Goal: Transaction & Acquisition: Purchase product/service

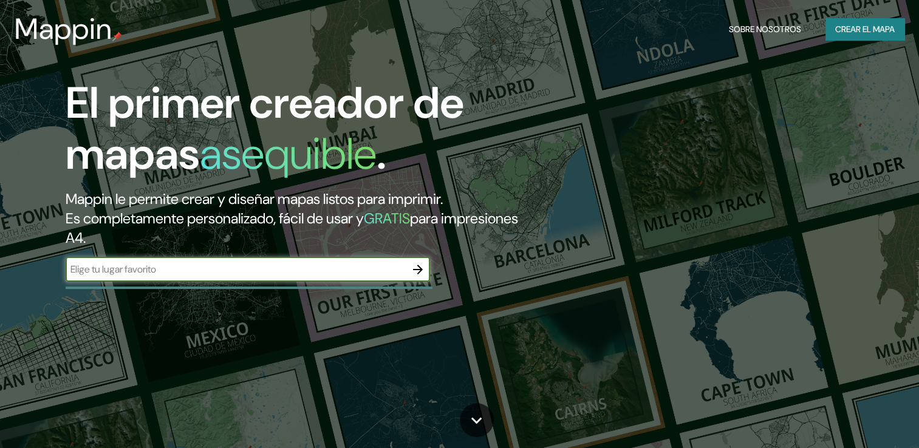
click at [332, 278] on div "​" at bounding box center [248, 269] width 364 height 24
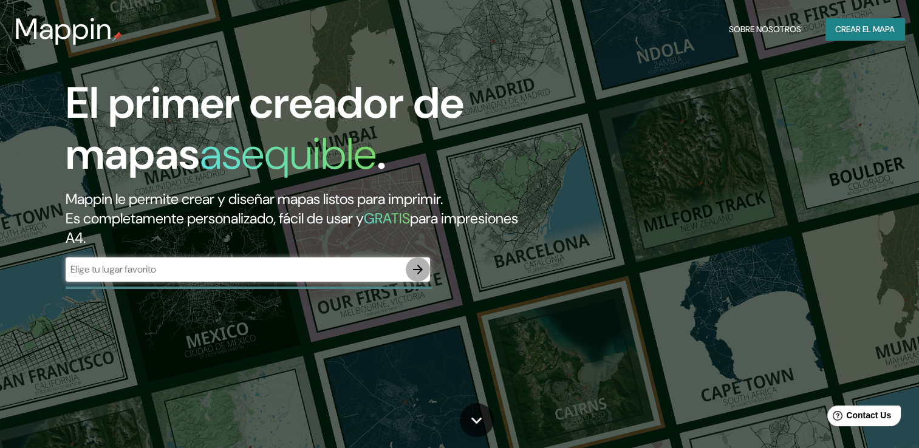
click at [417, 274] on icon "button" at bounding box center [418, 269] width 15 height 15
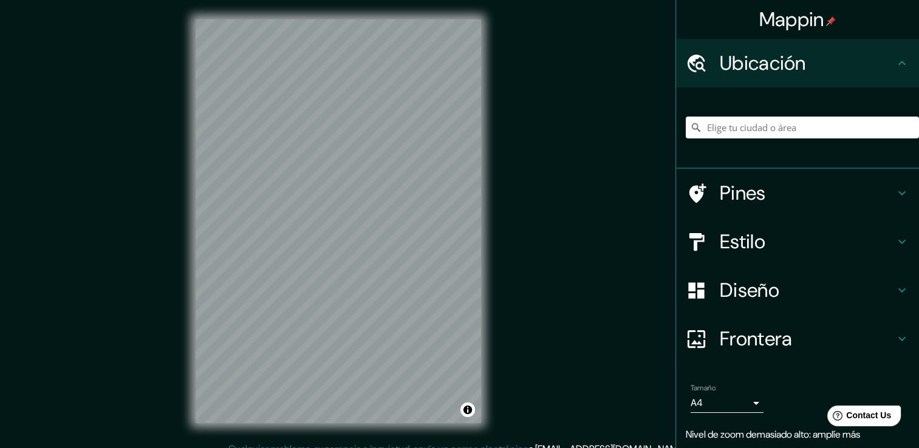
click at [499, 172] on div "© Mapbox © OpenStreetMap Improve this map" at bounding box center [338, 221] width 324 height 442
click at [537, 278] on div "Mappin Ubicación Pines Estilo Diseño Frontera Elige un borde. Sugerencia : pued…" at bounding box center [459, 231] width 919 height 462
click at [739, 400] on body "Mappin Ubicación Pines Estilo Diseño Frontera Elige un borde. Sugerencia : pued…" at bounding box center [459, 224] width 919 height 448
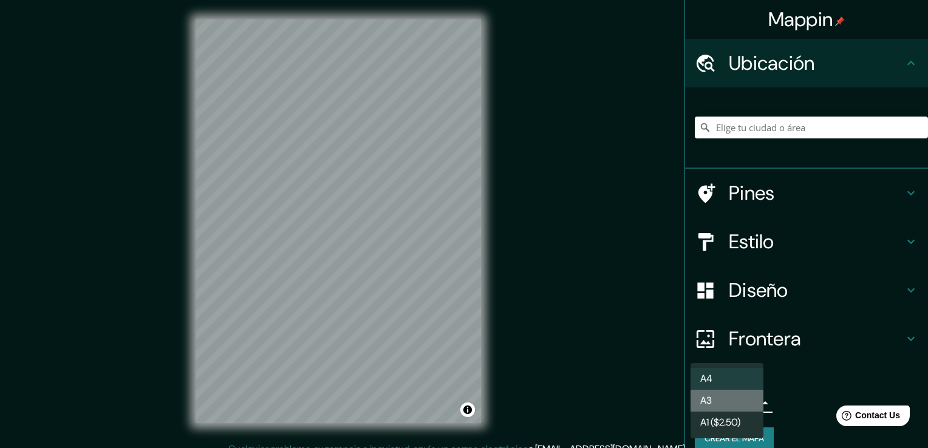
click at [737, 403] on li "A3" at bounding box center [726, 401] width 73 height 22
click at [745, 402] on body "Mappin Ubicación Pines Estilo Diseño Frontera Elige un borde. Sugerencia : pued…" at bounding box center [464, 224] width 928 height 448
click at [737, 404] on li "A3" at bounding box center [726, 401] width 73 height 22
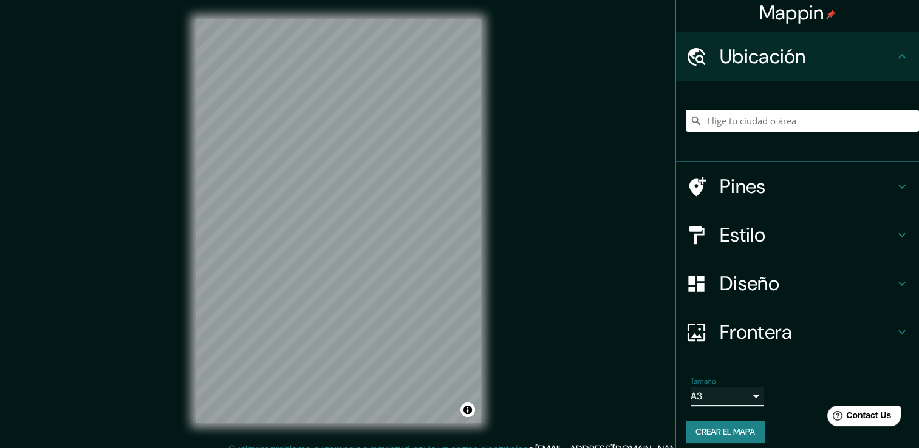
scroll to position [15, 0]
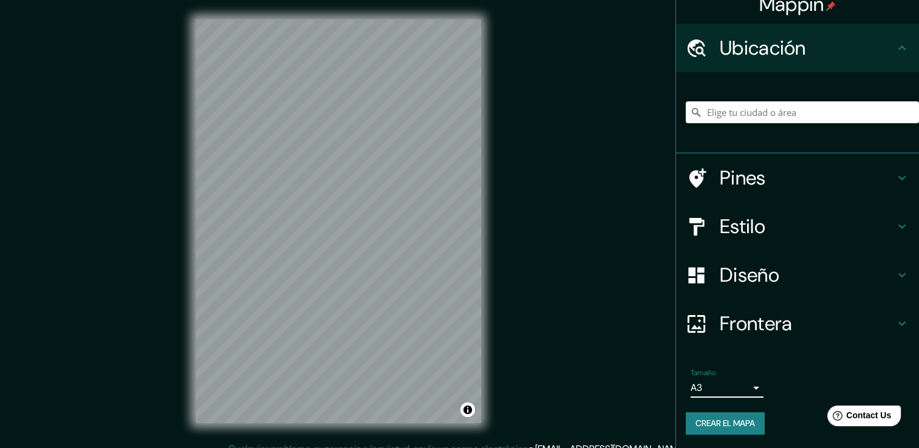
click at [810, 313] on h4 "Frontera" at bounding box center [807, 324] width 175 height 24
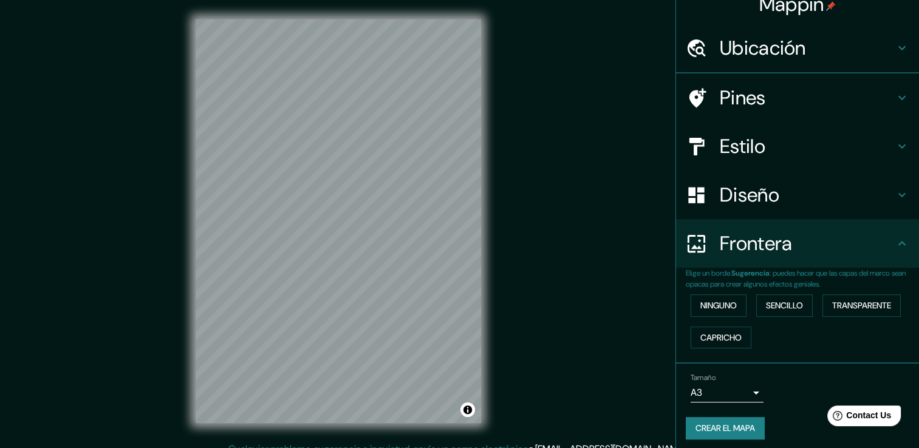
scroll to position [0, 0]
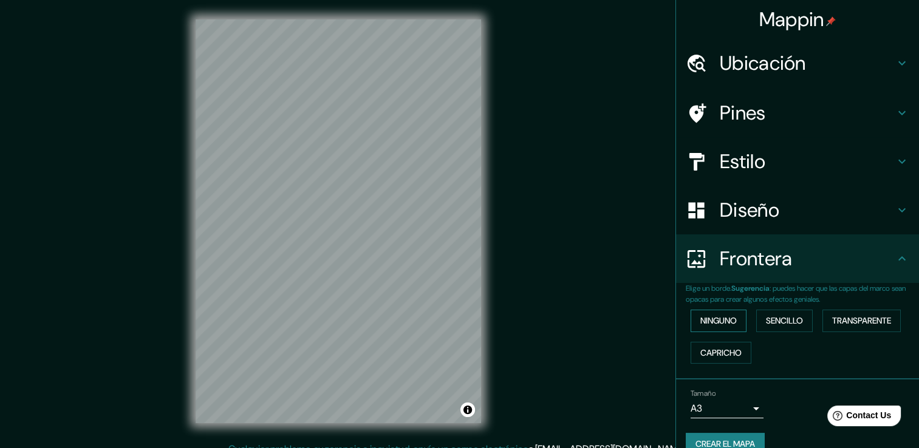
click at [717, 326] on font "Ninguno" at bounding box center [718, 320] width 36 height 15
click at [773, 221] on h4 "Diseño" at bounding box center [807, 210] width 175 height 24
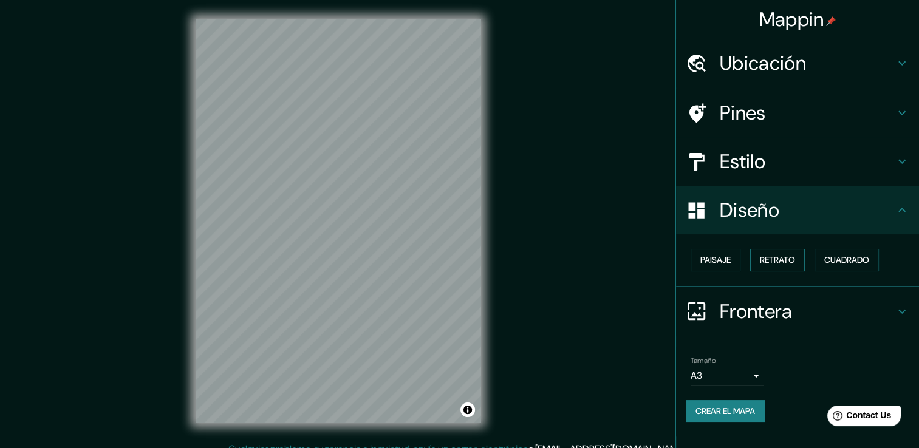
click at [775, 259] on font "Retrato" at bounding box center [777, 260] width 35 height 15
click at [726, 263] on font "Paisaje" at bounding box center [715, 260] width 30 height 15
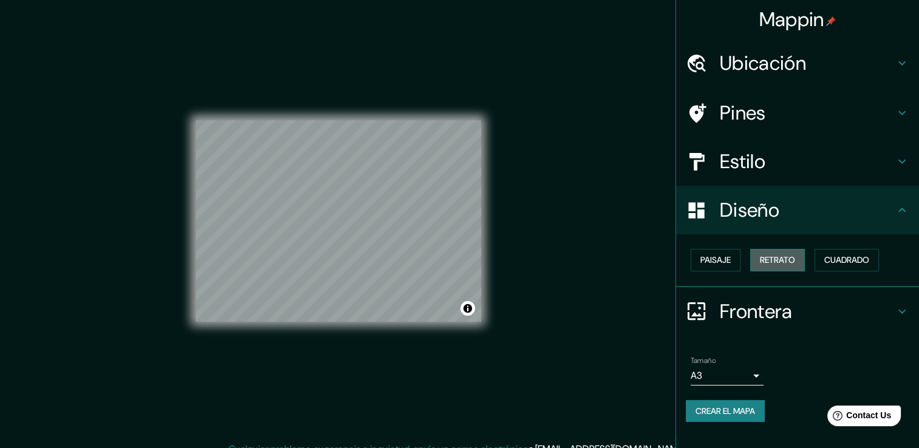
click at [786, 259] on font "Retrato" at bounding box center [777, 260] width 35 height 15
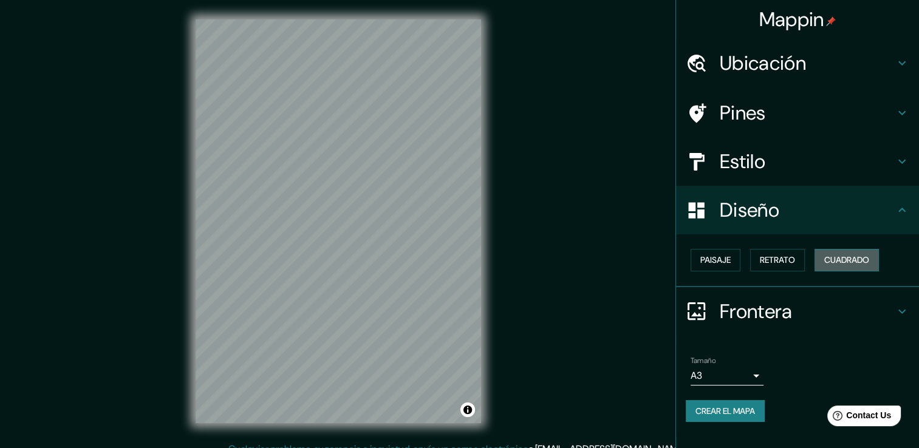
click at [832, 256] on font "Cuadrado" at bounding box center [846, 260] width 45 height 15
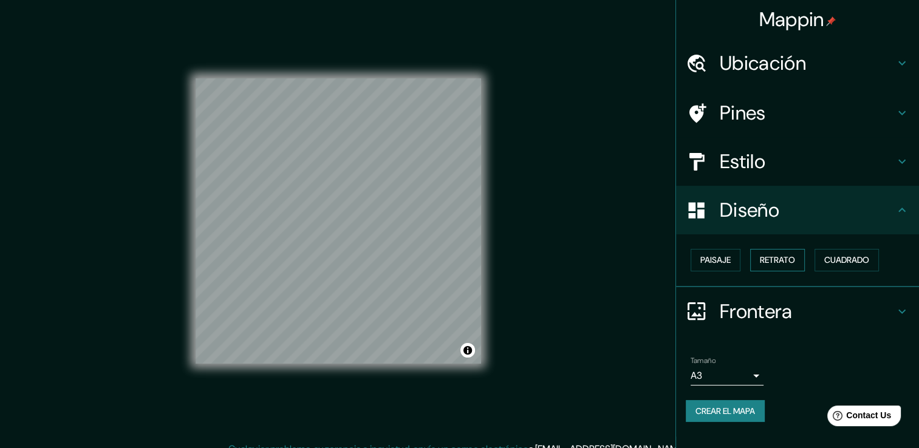
click at [774, 264] on font "Retrato" at bounding box center [777, 260] width 35 height 15
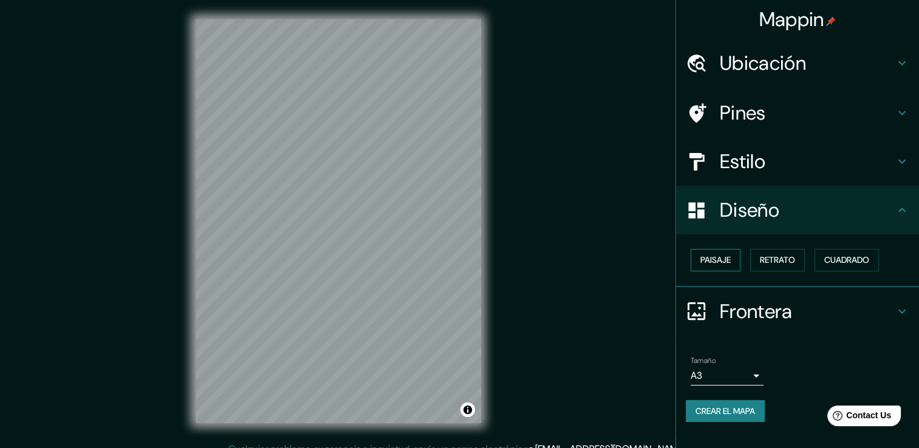
click at [698, 266] on button "Paisaje" at bounding box center [715, 260] width 50 height 22
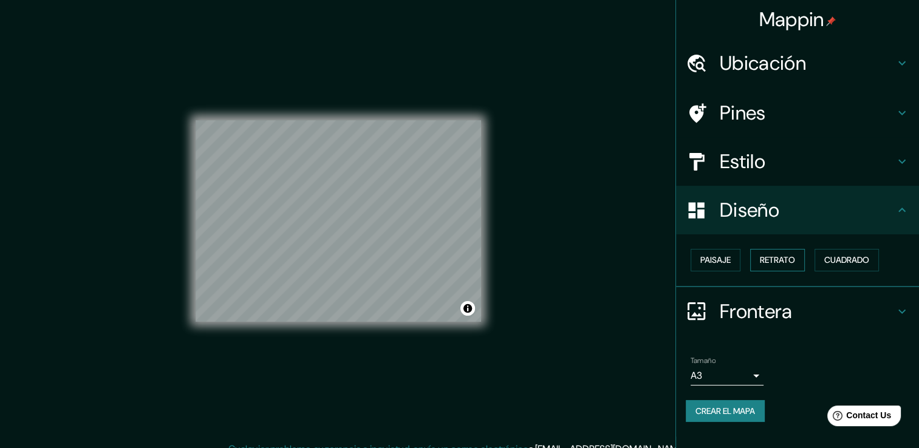
click at [766, 259] on font "Retrato" at bounding box center [777, 260] width 35 height 15
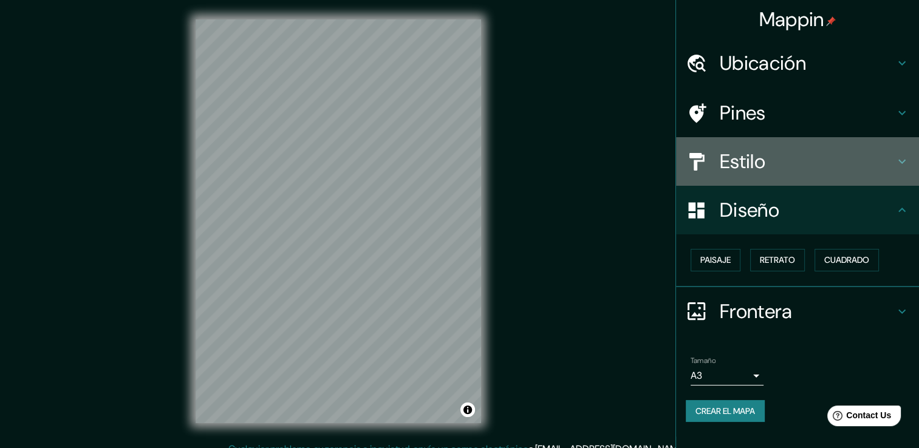
click at [769, 165] on h4 "Estilo" at bounding box center [807, 161] width 175 height 24
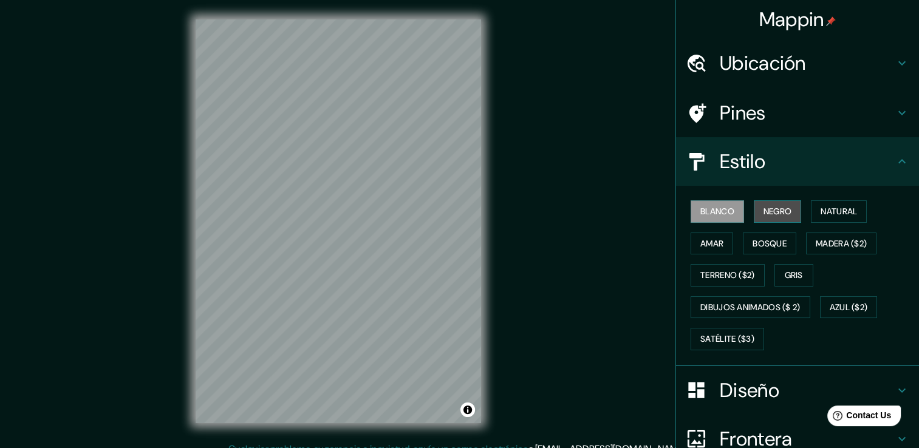
click at [776, 210] on font "Negro" at bounding box center [777, 211] width 29 height 15
click at [711, 211] on font "Blanco" at bounding box center [717, 211] width 34 height 15
click at [763, 211] on font "Negro" at bounding box center [777, 211] width 29 height 15
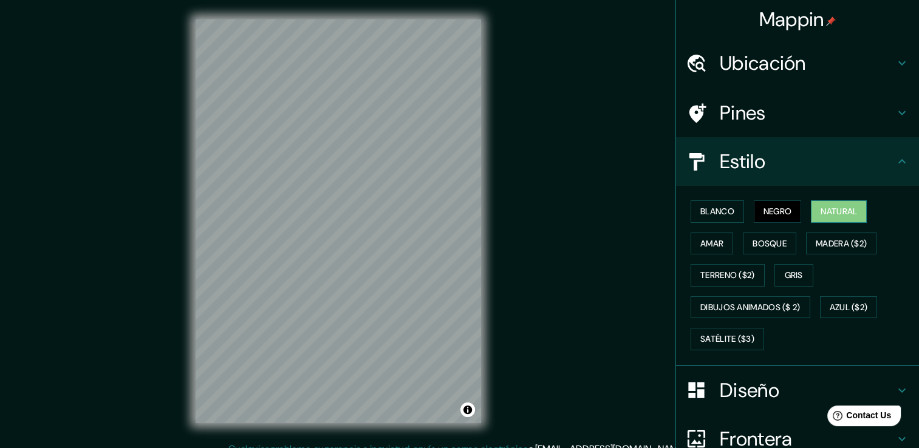
click at [823, 206] on font "Natural" at bounding box center [838, 211] width 36 height 15
click at [714, 268] on font "Terreno ($2)" at bounding box center [727, 275] width 55 height 15
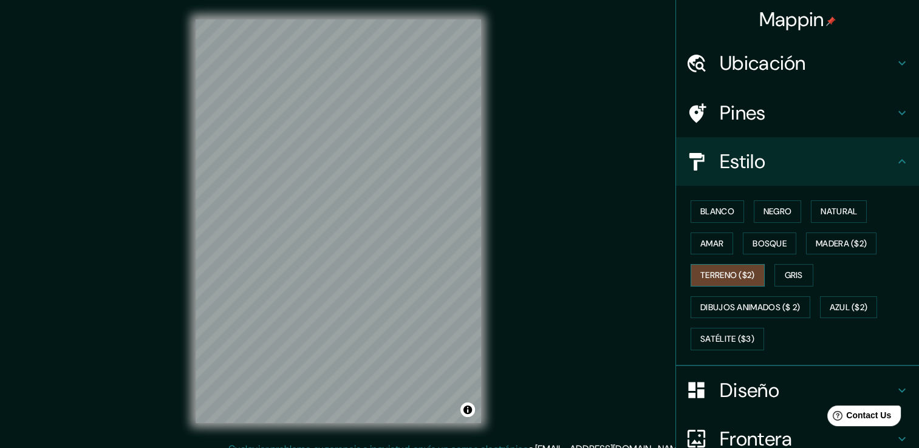
click at [726, 271] on font "Terreno ($2)" at bounding box center [727, 275] width 55 height 15
click at [835, 205] on font "Natural" at bounding box center [838, 211] width 36 height 15
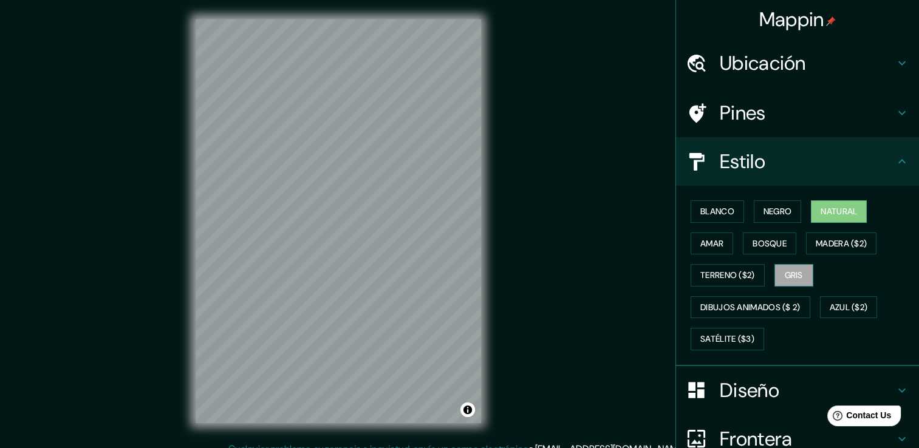
click at [796, 272] on font "Gris" at bounding box center [794, 275] width 18 height 15
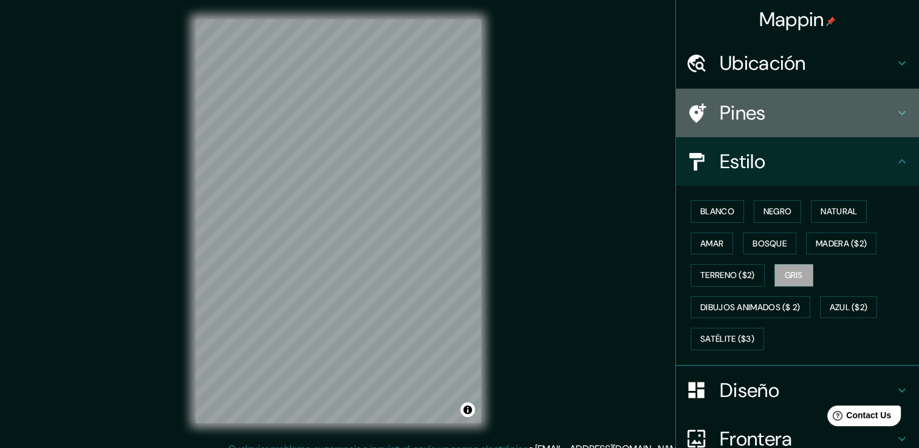
click at [776, 117] on h4 "Pines" at bounding box center [807, 113] width 175 height 24
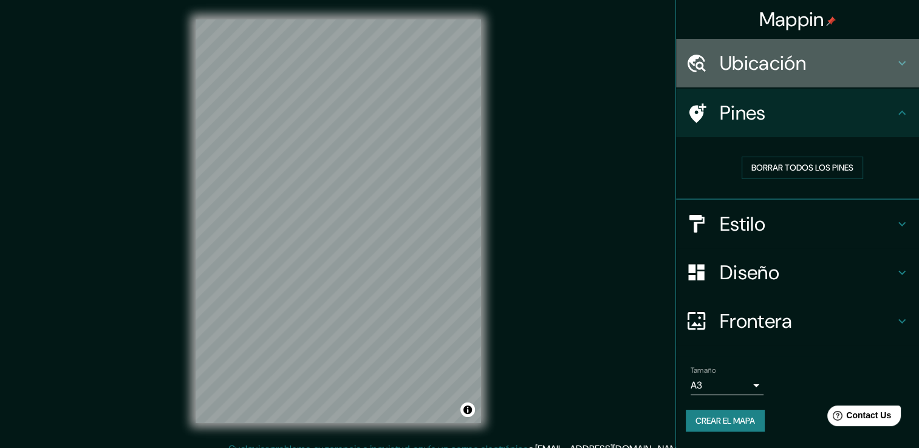
click at [802, 67] on h4 "Ubicación" at bounding box center [807, 63] width 175 height 24
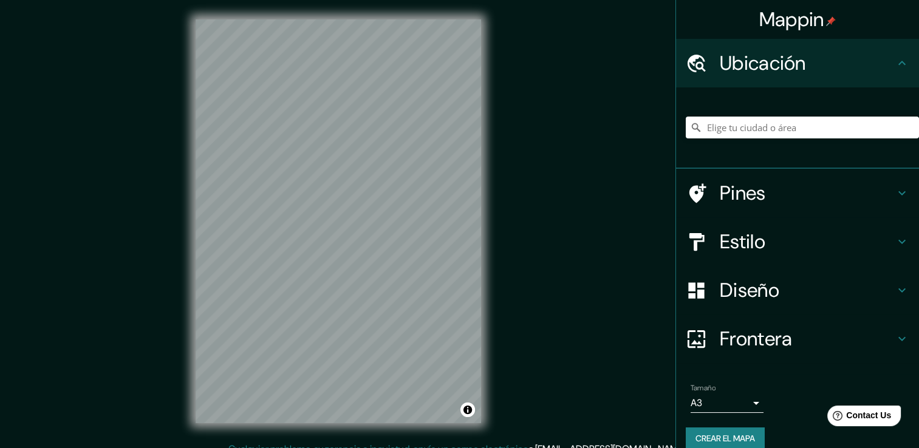
click at [753, 283] on h4 "Diseño" at bounding box center [807, 290] width 175 height 24
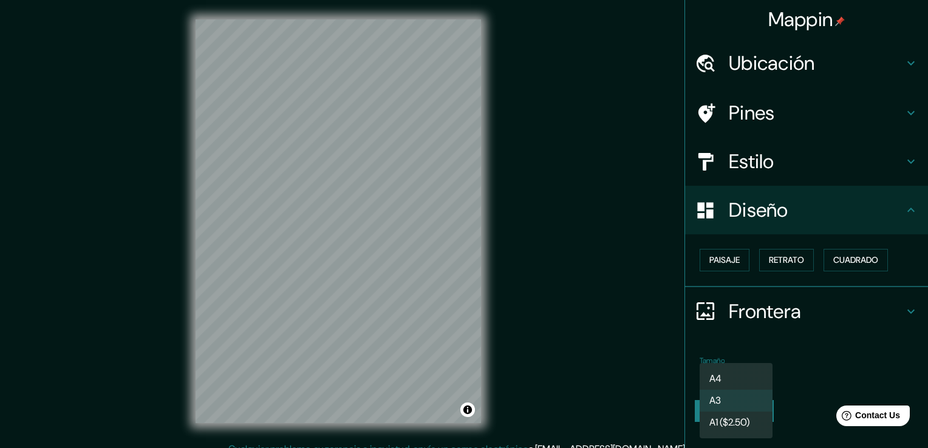
click at [748, 377] on body "Mappin Ubicación Pines Estilo Diseño Paisaje Retrato Cuadrado Frontera Elige un…" at bounding box center [464, 224] width 928 height 448
click at [735, 395] on li "A3" at bounding box center [736, 401] width 73 height 22
click at [741, 378] on body "Mappin Ubicación Pines Estilo Diseño Paisaje Retrato Cuadrado Frontera Elige un…" at bounding box center [464, 224] width 928 height 448
click at [740, 376] on li "A4" at bounding box center [736, 379] width 73 height 22
type input "single"
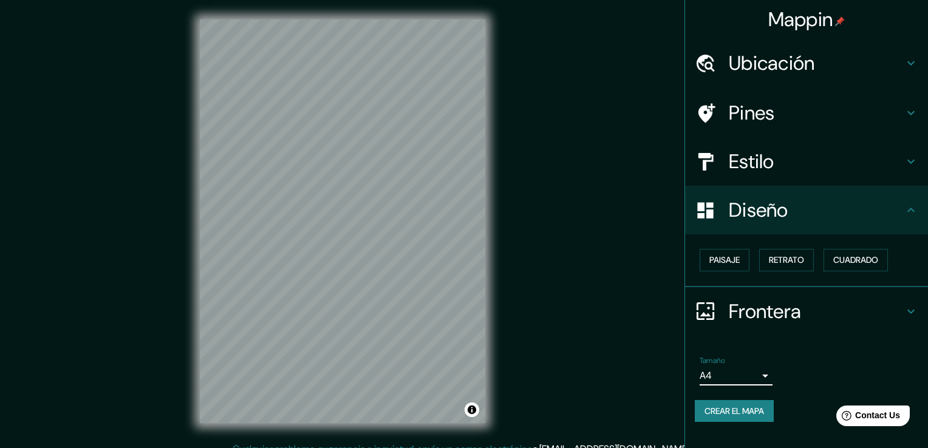
click at [743, 375] on body "Mappin Ubicación Pines Estilo Diseño Paisaje Retrato Cuadrado Frontera Elige un…" at bounding box center [464, 224] width 928 height 448
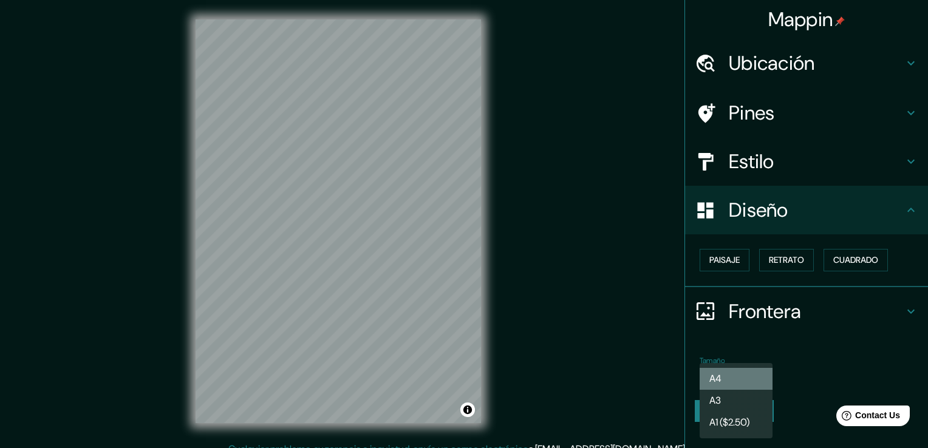
click at [752, 375] on li "A4" at bounding box center [736, 379] width 73 height 22
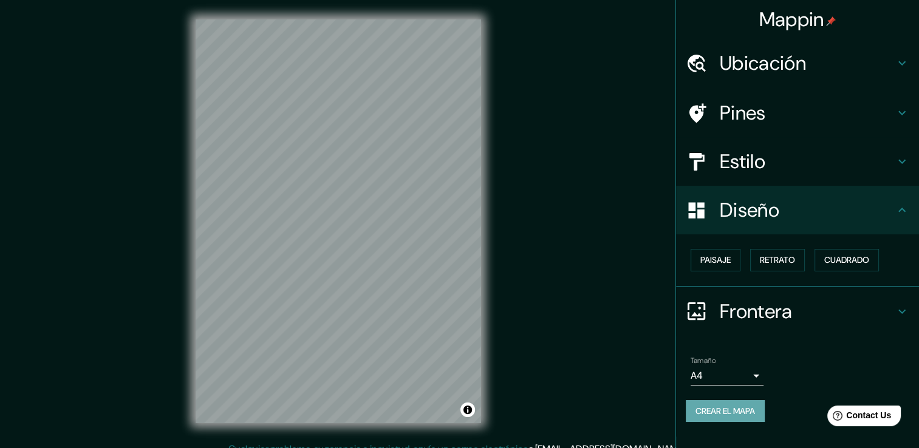
click at [748, 417] on button "Crear el mapa" at bounding box center [725, 411] width 79 height 22
click at [723, 411] on div "Crear el mapa" at bounding box center [797, 411] width 223 height 22
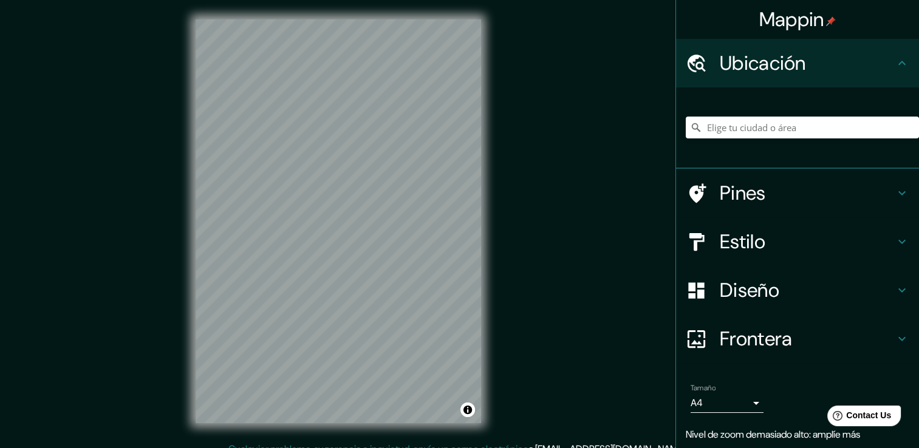
click at [544, 174] on div "Mappin Ubicación Pines Estilo Diseño Frontera Elige un borde. Sugerencia : pued…" at bounding box center [459, 231] width 919 height 462
click at [503, 131] on div "Mappin Ubicación Pines Estilo Diseño Frontera Elige un borde. Sugerencia : pued…" at bounding box center [459, 231] width 919 height 462
click at [376, 159] on div "Mappin Ubicación Pines Estilo Diseño Frontera Elige un borde. Sugerencia : pued…" at bounding box center [459, 231] width 919 height 462
drag, startPoint x: 190, startPoint y: 268, endPoint x: 343, endPoint y: 10, distance: 300.3
click at [343, 13] on div "© Mapbox © OpenStreetMap Improve this map" at bounding box center [338, 221] width 324 height 442
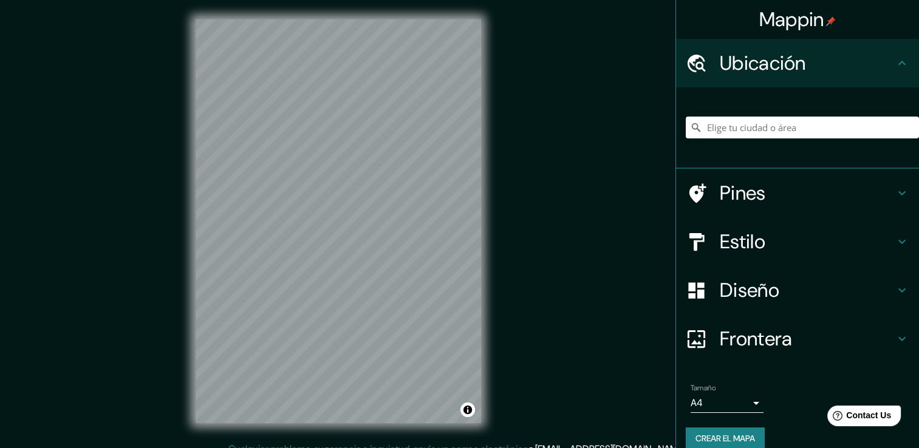
click at [768, 220] on div "Estilo" at bounding box center [797, 241] width 243 height 49
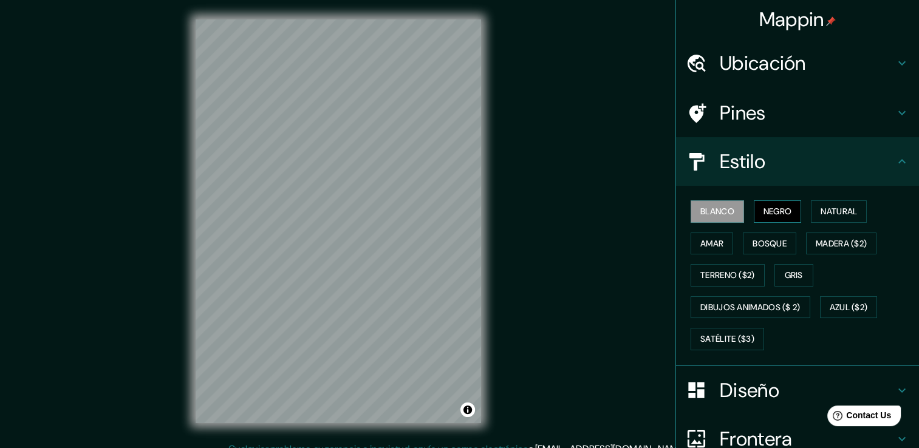
click at [772, 213] on font "Negro" at bounding box center [777, 211] width 29 height 15
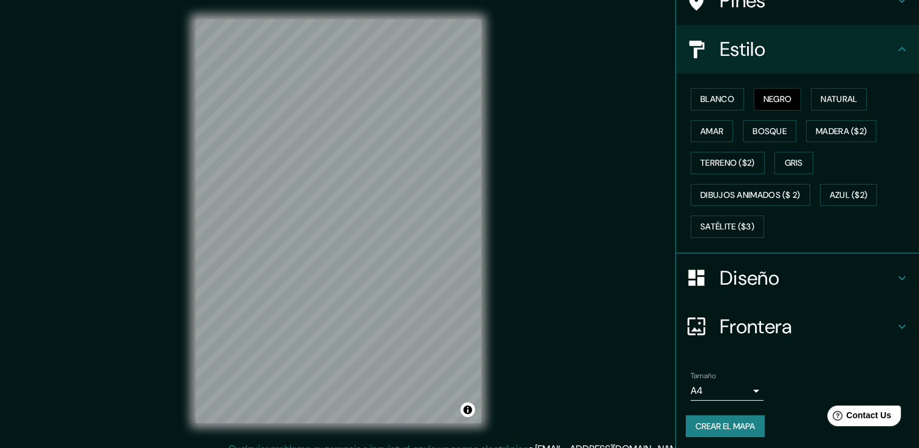
scroll to position [114, 0]
click at [720, 422] on font "Crear el mapa" at bounding box center [725, 425] width 60 height 15
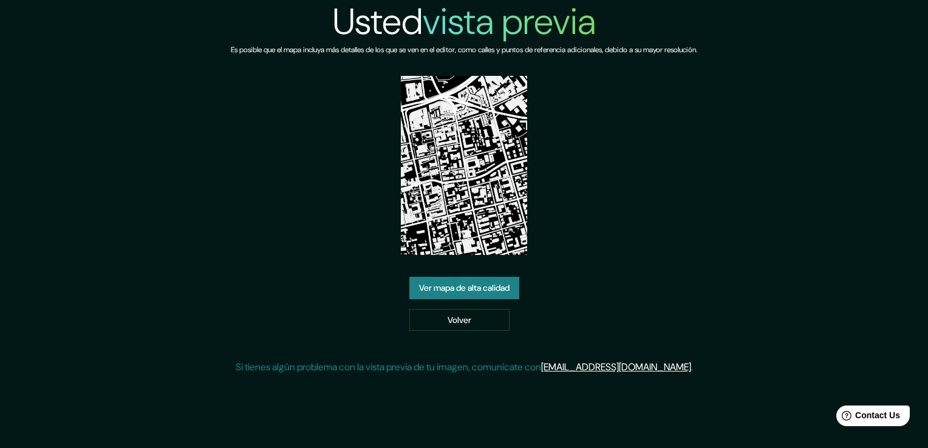
drag, startPoint x: 584, startPoint y: 237, endPoint x: 576, endPoint y: 244, distance: 10.7
click at [584, 237] on div "Usted vista previa Es posible que el mapa incluya más detalles de los que se ve…" at bounding box center [464, 192] width 466 height 384
click at [483, 293] on link "Ver mapa de alta calidad" at bounding box center [464, 288] width 110 height 22
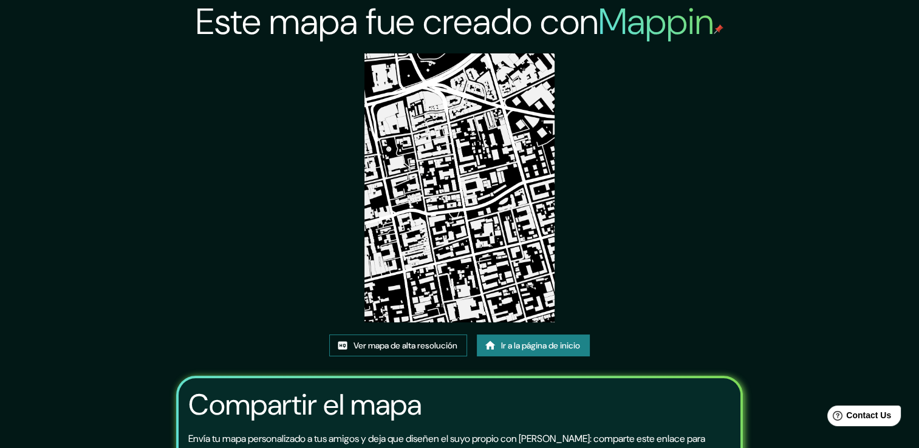
click at [400, 341] on font "Ver mapa de alta resolución" at bounding box center [405, 345] width 104 height 15
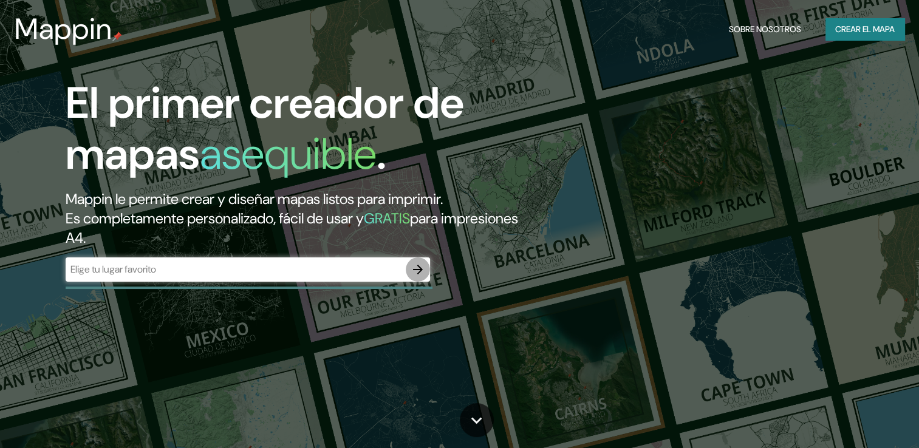
click at [420, 264] on icon "button" at bounding box center [418, 269] width 15 height 15
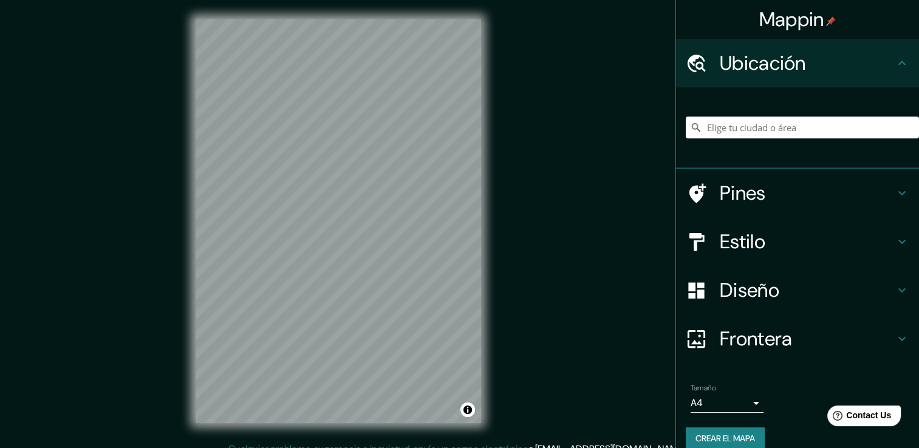
click at [751, 245] on h4 "Estilo" at bounding box center [807, 242] width 175 height 24
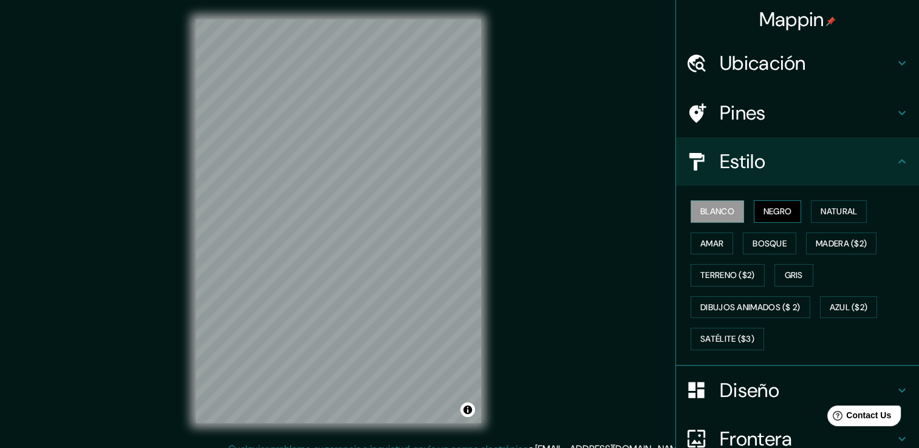
click at [765, 206] on font "Negro" at bounding box center [777, 211] width 29 height 15
click at [826, 213] on font "Natural" at bounding box center [838, 211] width 36 height 15
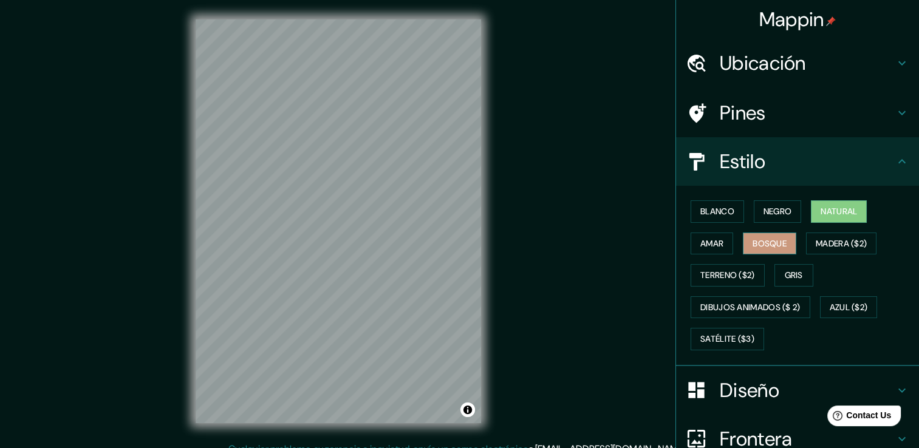
click at [759, 251] on button "Bosque" at bounding box center [769, 244] width 53 height 22
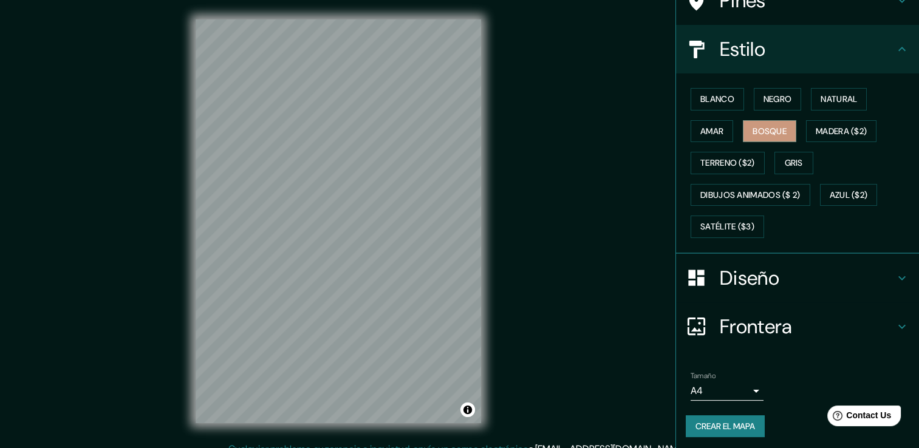
scroll to position [114, 0]
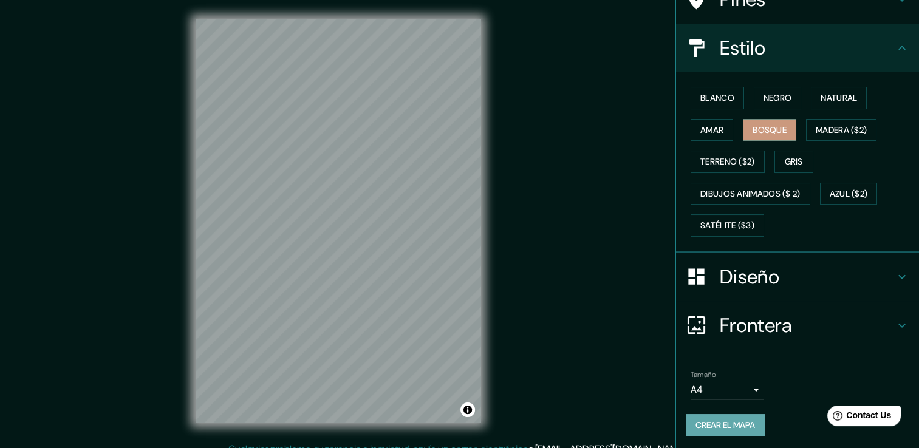
click at [731, 424] on font "Crear el mapa" at bounding box center [725, 425] width 60 height 15
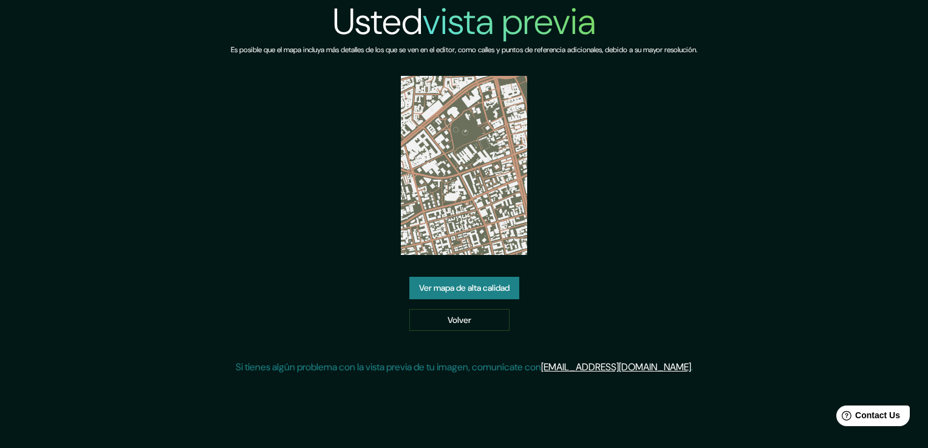
click at [463, 285] on link "Ver mapa de alta calidad" at bounding box center [464, 288] width 110 height 22
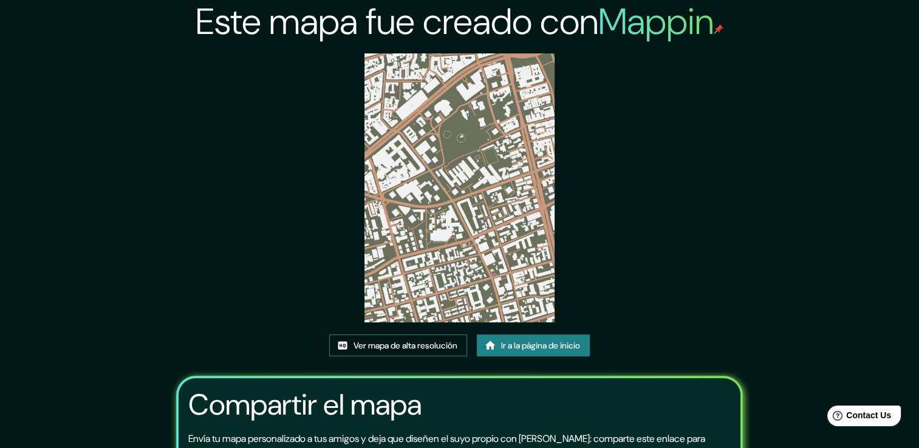
click at [368, 349] on font "Ver mapa de alta resolución" at bounding box center [405, 345] width 104 height 15
